Goal: Transaction & Acquisition: Purchase product/service

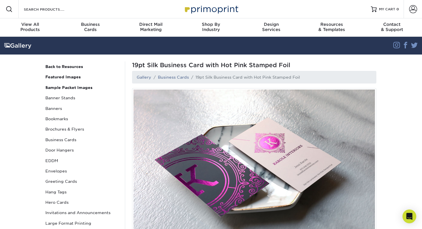
click at [212, 118] on img at bounding box center [254, 170] width 245 height 164
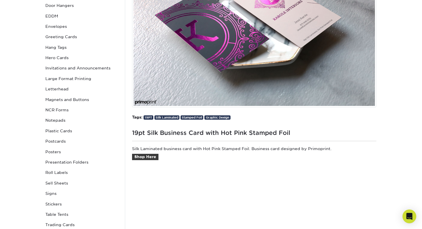
scroll to position [146, 0]
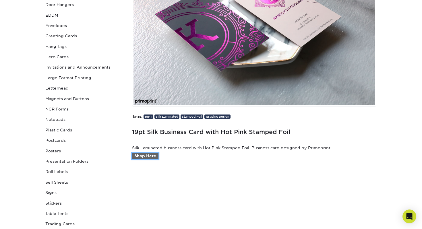
click at [151, 159] on link "Shop Here" at bounding box center [145, 156] width 26 height 6
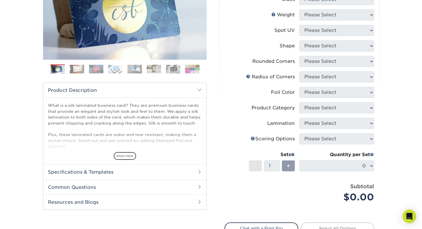
scroll to position [113, 0]
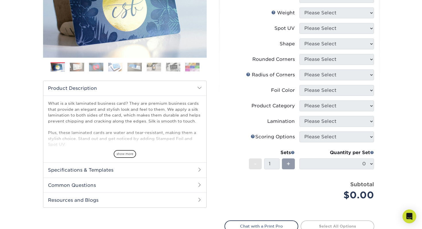
click at [339, 98] on li "Foil Color Please Select" at bounding box center [299, 93] width 149 height 16
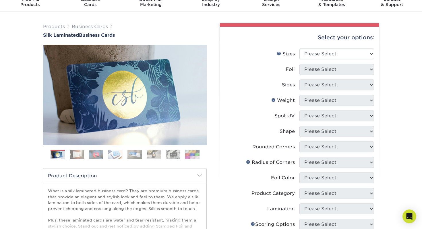
scroll to position [22, 0]
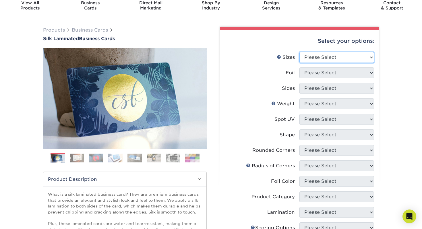
click at [332, 56] on select "Please Select 1.5" x 3.5" - Mini 1.75" x 3.5" - Mini 2" x 2" - Square 2" x 3" -…" at bounding box center [337, 57] width 75 height 11
select select "2.00x3.50"
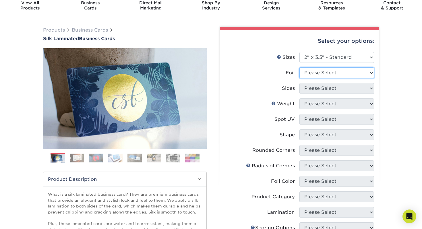
click at [333, 77] on select "Please Select Yes No" at bounding box center [337, 73] width 75 height 11
select select "1"
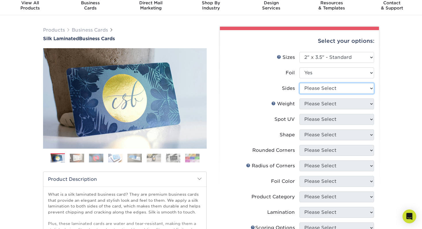
click at [338, 90] on select "Please Select Print Both Sides - Foil Both Sides Print Both Sides - Foil Front …" at bounding box center [337, 88] width 75 height 11
select select "e9e9dfb3-fba1-4d60-972c-fd9ca5904d33"
click at [332, 85] on select "Please Select Print Both Sides - Foil Both Sides Print Both Sides - Foil Front …" at bounding box center [337, 88] width 75 height 11
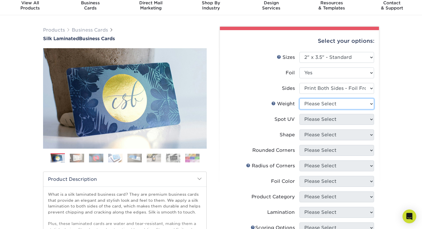
click at [308, 105] on select "Please Select 16PT" at bounding box center [337, 104] width 75 height 11
select select "16PT"
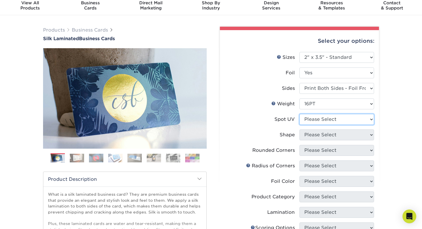
click at [324, 116] on select "Please Select No Spot UV Front and Back (Both Sides) Front Only Back Only" at bounding box center [337, 119] width 75 height 11
select select "3"
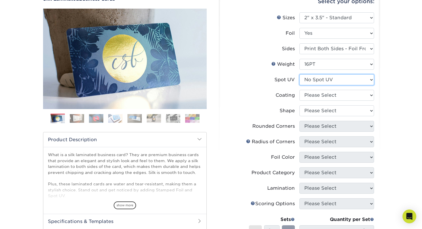
scroll to position [64, 0]
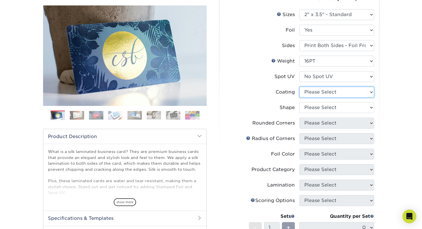
click at [326, 91] on select at bounding box center [337, 92] width 75 height 11
select select "3e7618de-abca-4bda-9f97-8b9129e913d8"
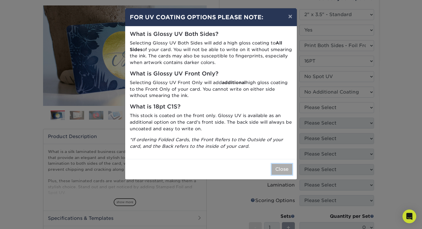
click at [279, 169] on button "Close" at bounding box center [282, 169] width 21 height 11
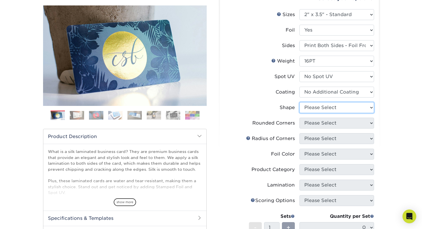
click at [340, 106] on select "Please Select Standard" at bounding box center [337, 107] width 75 height 11
select select "standard"
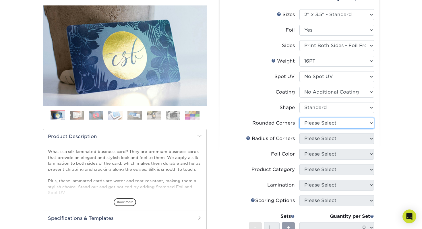
click at [339, 123] on select "Please Select Yes - Round 2 Corners Yes - Round 4 Corners No" at bounding box center [337, 123] width 75 height 11
select select "7672df9e-0e0a-464d-8e1f-920c575e4da3"
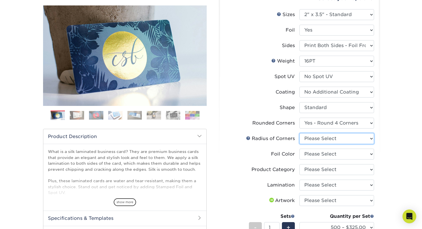
click at [336, 141] on select "Please Select Rounded 1/8" Rounded 1/4"" at bounding box center [337, 138] width 75 height 11
click at [312, 162] on li "Foil Color Please Select Silver Foil Black Foil Blue Foil Copper Foil Gold Foil…" at bounding box center [299, 157] width 149 height 16
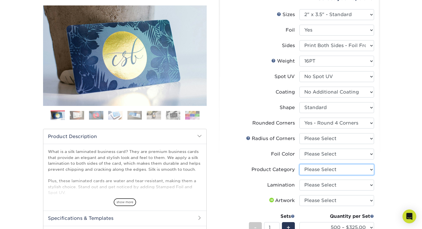
click at [312, 167] on select "Please Select Business Cards" at bounding box center [337, 169] width 75 height 11
select select "3b5148f1-0588-4f88-a218-97bcfdce65c1"
click at [325, 154] on select "Please Select Silver Foil Black Foil Blue Foil Copper Foil Gold Foil Red Foil R…" at bounding box center [337, 154] width 75 height 11
select select "19c808c5-3f38-4156-b693-40e0d033f953"
click at [80, 117] on img at bounding box center [77, 115] width 14 height 9
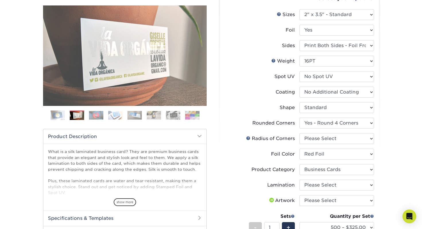
click at [100, 116] on img at bounding box center [96, 115] width 14 height 9
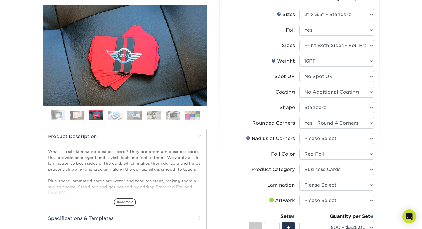
click at [116, 113] on img at bounding box center [115, 115] width 14 height 9
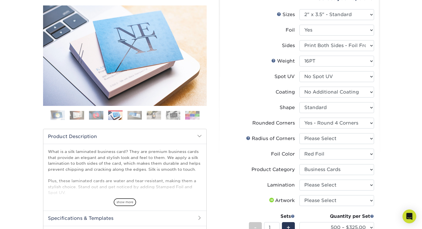
click at [132, 114] on img at bounding box center [135, 115] width 14 height 9
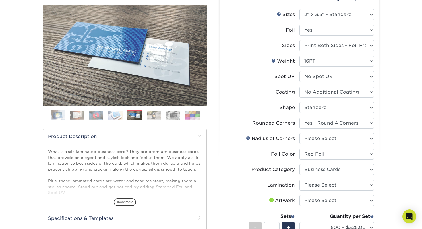
click at [141, 113] on img at bounding box center [135, 115] width 14 height 9
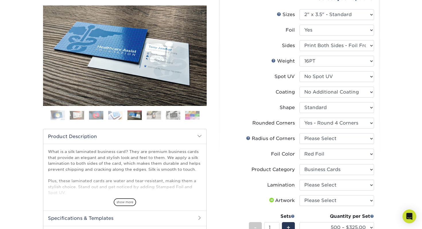
click at [157, 112] on img at bounding box center [154, 115] width 14 height 9
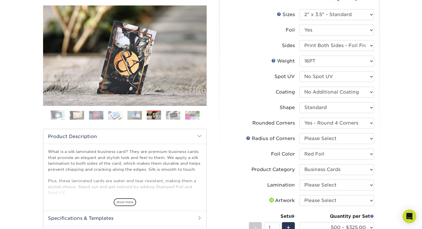
click at [167, 113] on img at bounding box center [173, 115] width 14 height 9
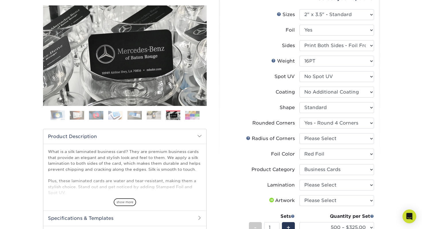
click at [187, 112] on img at bounding box center [192, 115] width 14 height 9
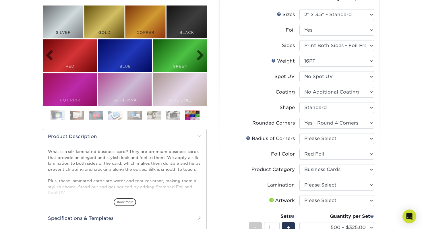
scroll to position [57, 0]
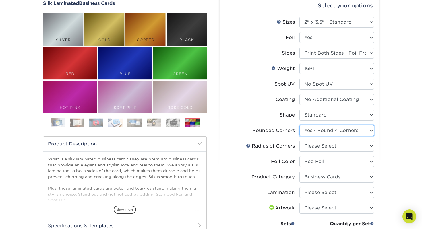
click at [338, 130] on select "Please Select Yes - Round 2 Corners Yes - Round 4 Corners No" at bounding box center [337, 130] width 75 height 11
click at [332, 145] on select "Please Select Rounded 1/8" Rounded 1/4"" at bounding box center [337, 146] width 75 height 11
select select "589680c7-ee9a-431b-9d12-d7aeb1386a97"
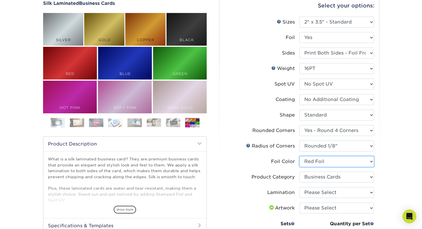
click at [330, 162] on select "Please Select Silver Foil Black Foil Blue Foil Copper Foil Gold Foil Red Foil R…" at bounding box center [337, 161] width 75 height 11
select select "f6b57705-51a7-4c3f-af19-88f31284f15c"
click at [329, 164] on select "Please Select Silver Foil Black Foil Blue Foil Copper Foil Gold Foil Red Foil R…" at bounding box center [337, 161] width 75 height 11
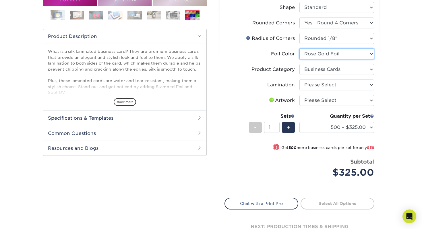
scroll to position [166, 0]
